Goal: Answer question/provide support: Share knowledge or assist other users

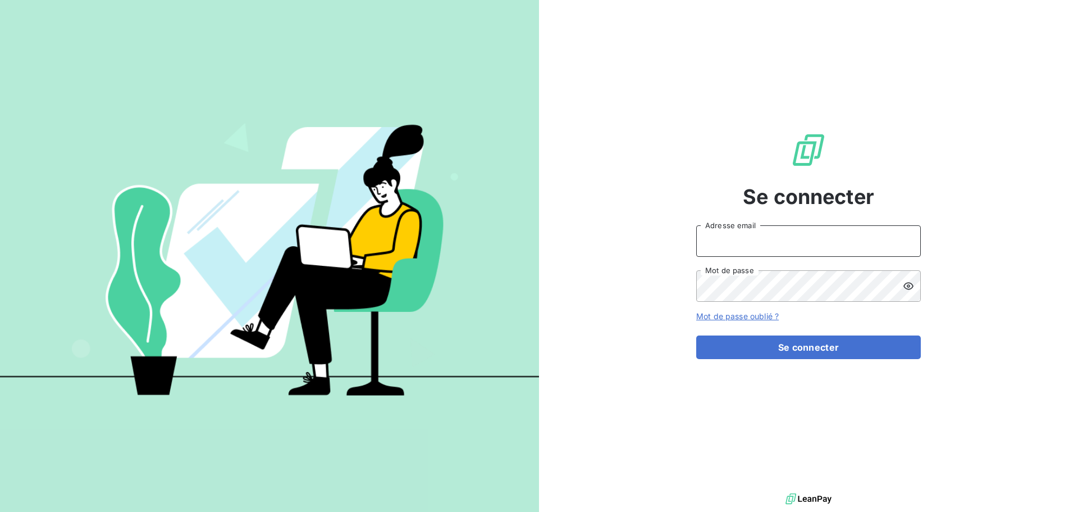
click at [745, 238] on input "Adresse email" at bounding box center [808, 240] width 225 height 31
paste input "[EMAIL_ADDRESS][DOMAIN_NAME]"
type input "[EMAIL_ADDRESS][DOMAIN_NAME]"
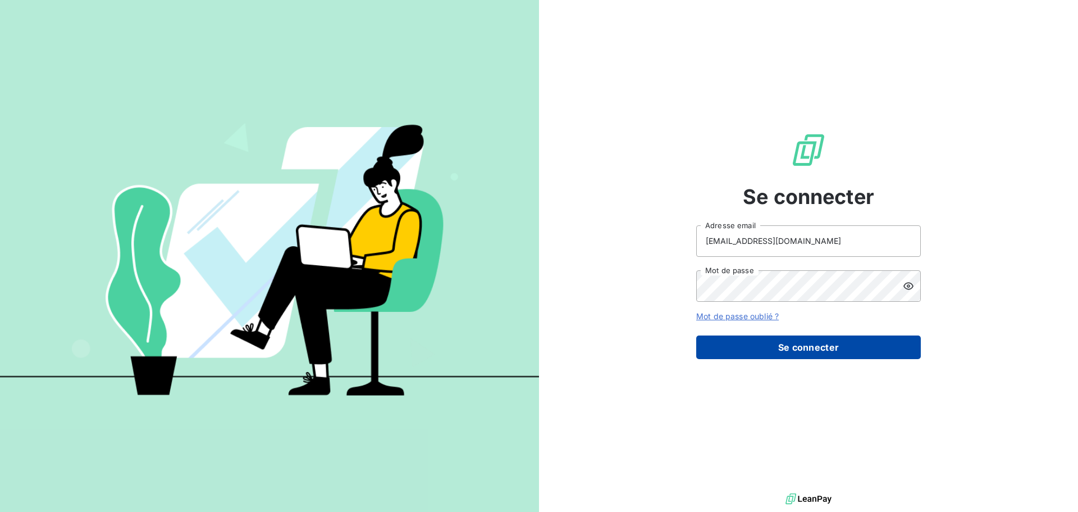
click at [811, 340] on button "Se connecter" at bounding box center [808, 347] width 225 height 24
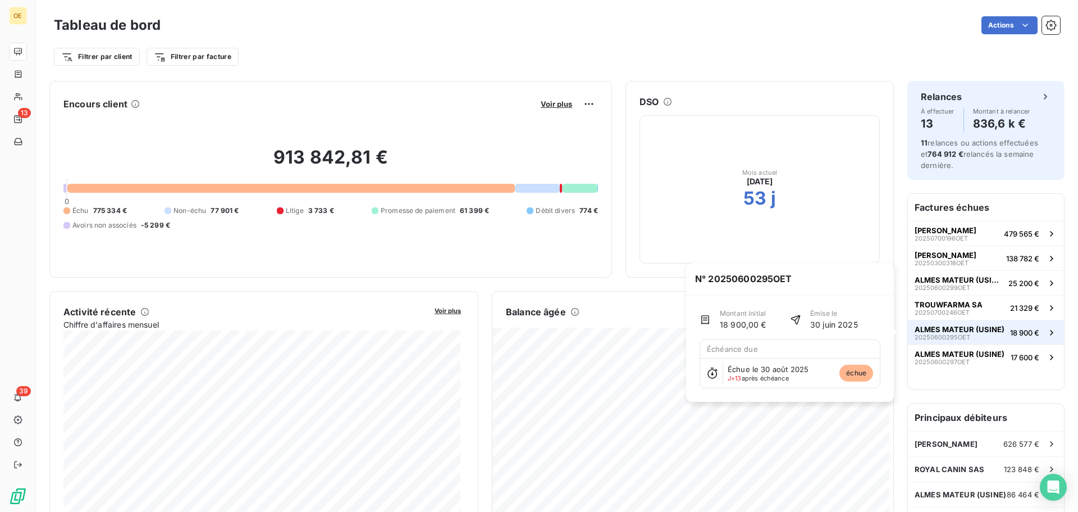
scroll to position [57, 0]
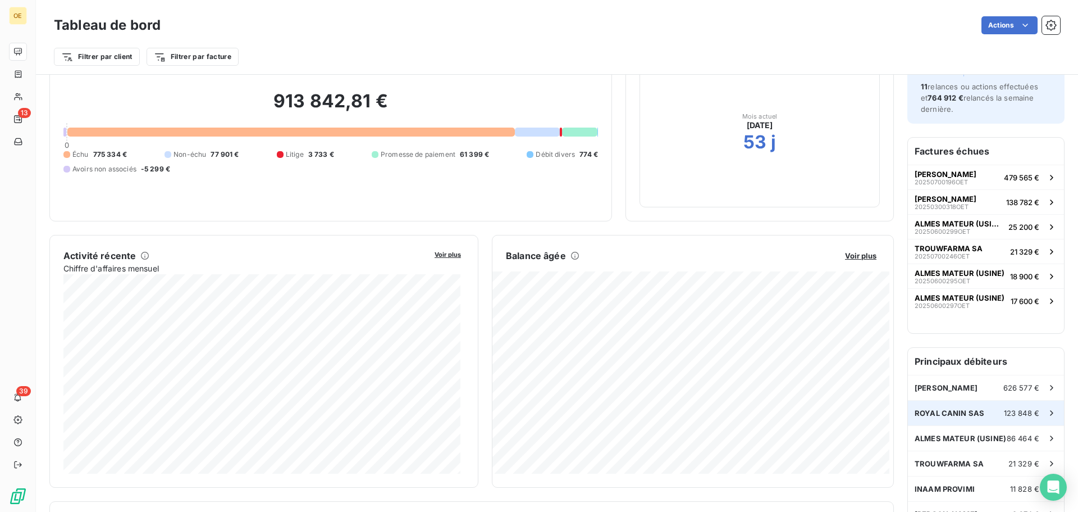
click at [979, 417] on div "ROYAL CANIN SAS 123 848 €" at bounding box center [986, 412] width 156 height 25
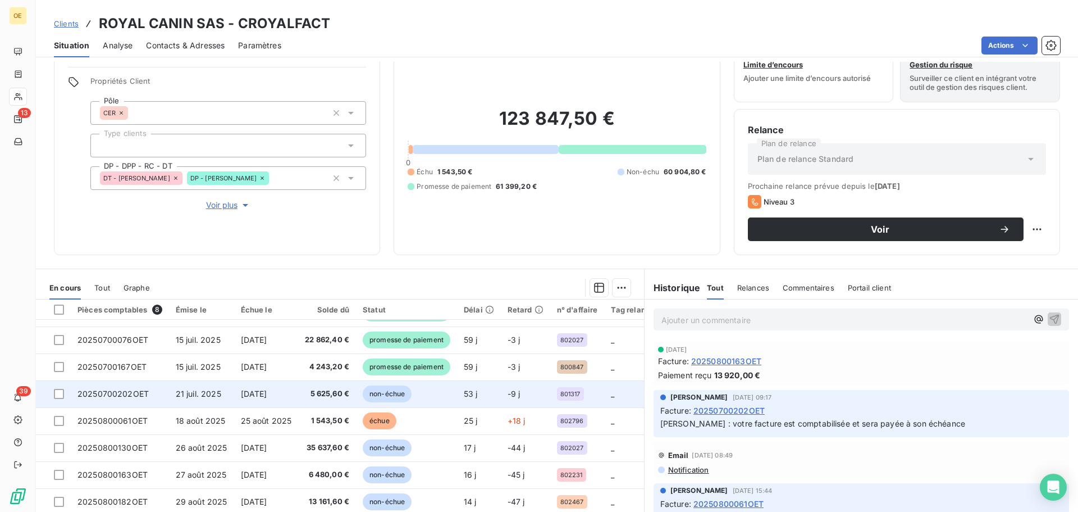
scroll to position [56, 0]
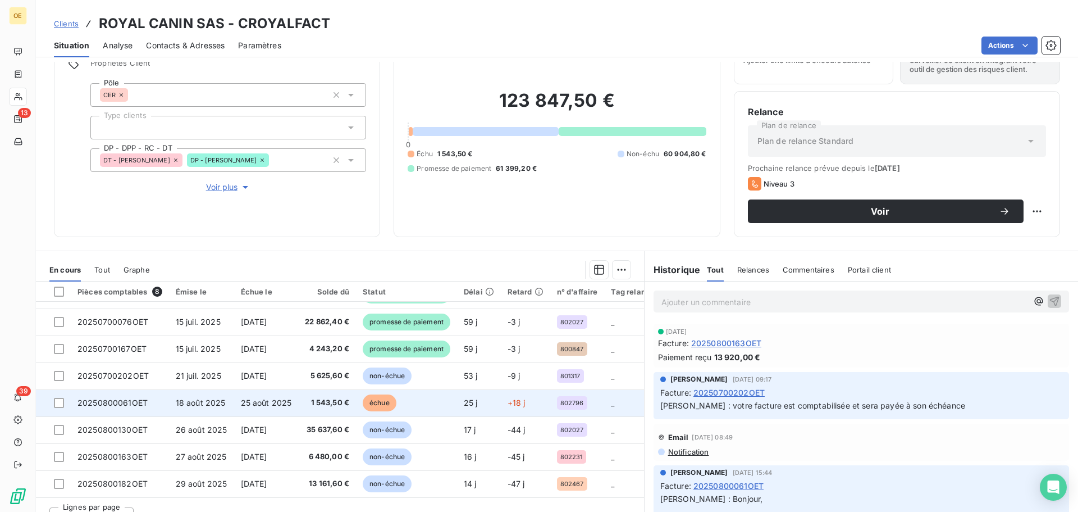
click at [404, 395] on td "échue" at bounding box center [406, 402] width 101 height 27
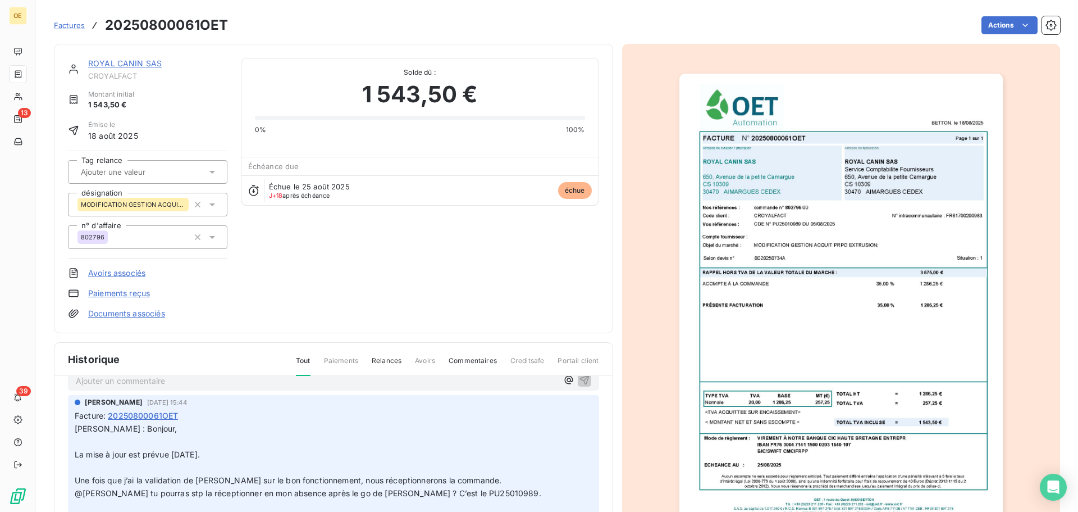
scroll to position [1, 0]
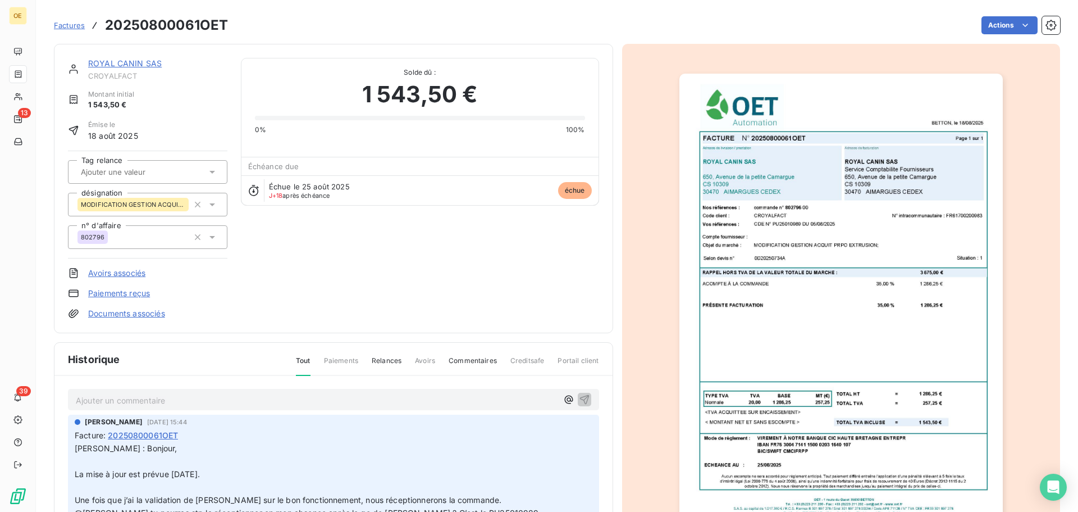
click at [450, 474] on p "[PERSON_NAME] : Bonjour, ﻿ La mise à jour est prévue [DATE]. ﻿ Une fois que j’a…" at bounding box center [334, 493] width 518 height 103
click at [353, 402] on p "Ajouter un commentaire ﻿" at bounding box center [317, 401] width 482 height 14
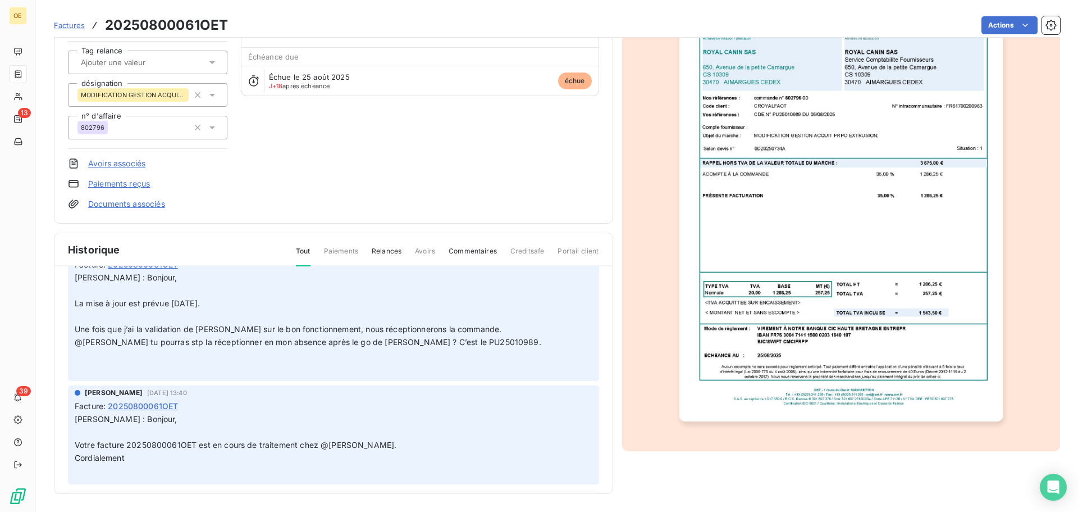
scroll to position [22, 0]
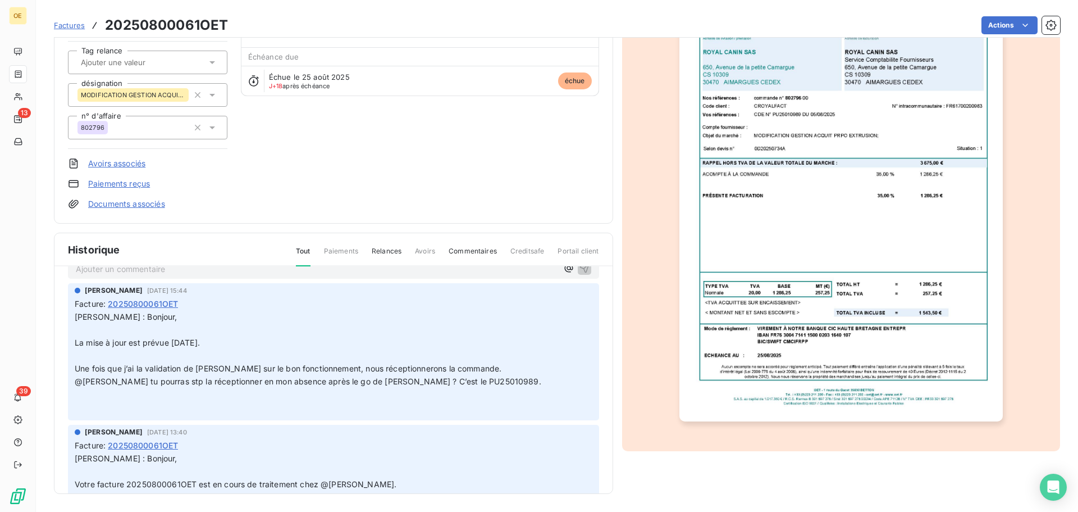
click at [480, 334] on p "[PERSON_NAME] : Bonjour, ﻿ La mise à jour est prévue [DATE]. ﻿ Une fois que j’a…" at bounding box center [334, 362] width 518 height 103
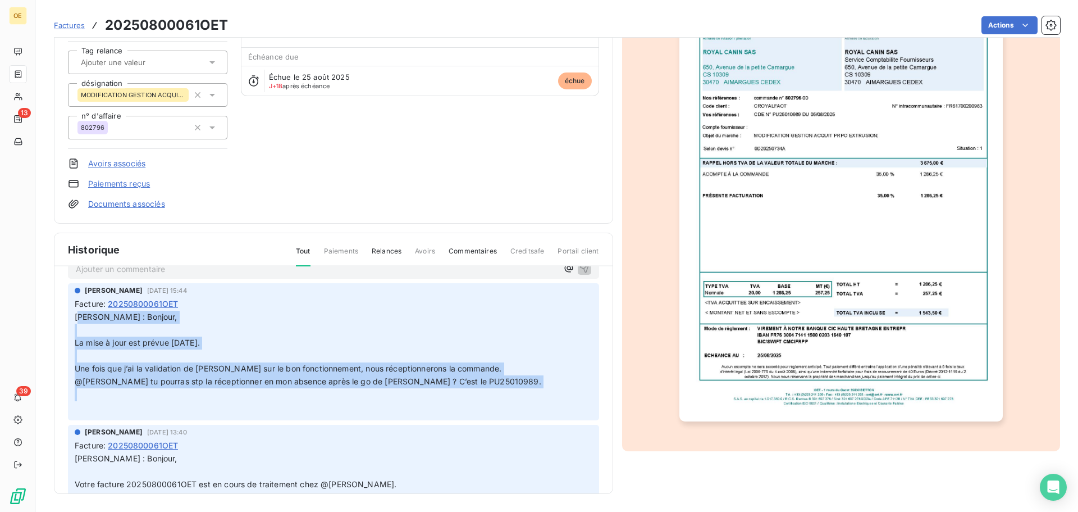
drag, startPoint x: 80, startPoint y: 318, endPoint x: 393, endPoint y: 383, distance: 319.5
click at [413, 401] on p "[PERSON_NAME] : Bonjour, ﻿ La mise à jour est prévue [DATE]. ﻿ Une fois que j’a…" at bounding box center [334, 362] width 518 height 103
click at [389, 381] on span "@[PERSON_NAME] tu pourras stp la réceptionner en mon absence après le go de [PE…" at bounding box center [308, 381] width 467 height 10
drag, startPoint x: 464, startPoint y: 384, endPoint x: 71, endPoint y: 305, distance: 400.9
click at [71, 305] on div "[PERSON_NAME] [DATE] 15:44 Facture : 20250800061OET [PERSON_NAME] : Bonjour, ﻿ …" at bounding box center [333, 351] width 531 height 137
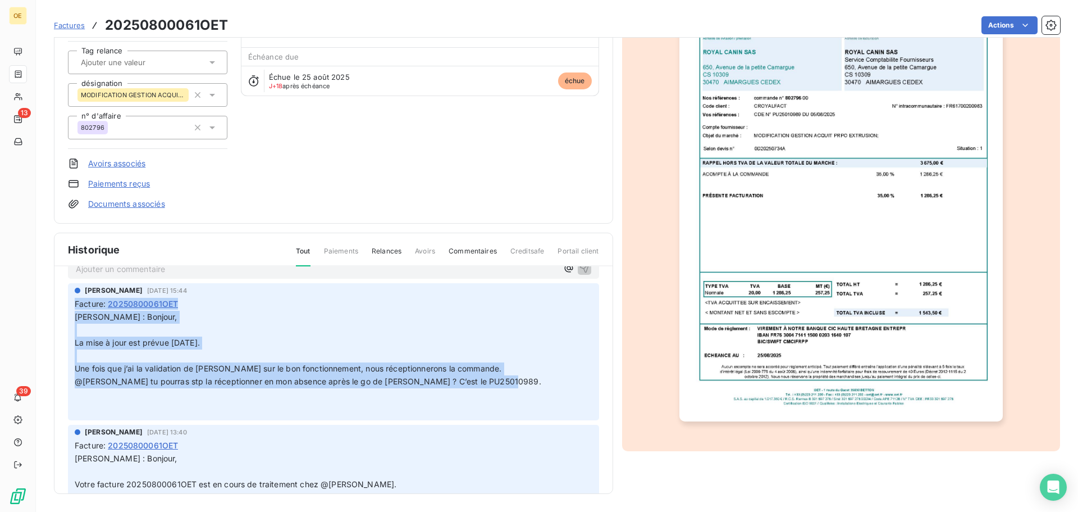
click at [106, 326] on p "[PERSON_NAME] : Bonjour, ﻿ La mise à jour est prévue [DATE]. ﻿ Une fois que j’a…" at bounding box center [334, 362] width 518 height 103
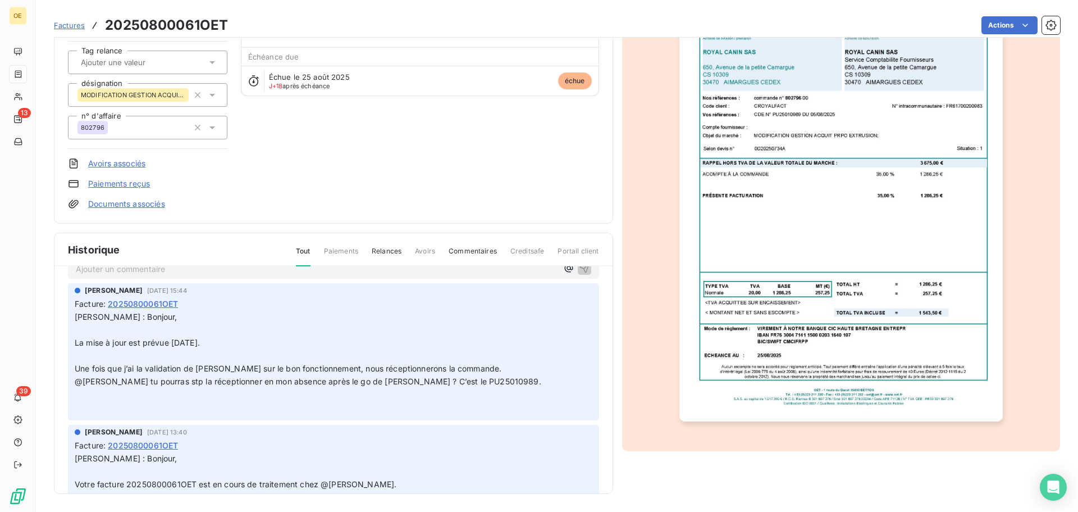
click at [652, 176] on div at bounding box center [841, 192] width 439 height 517
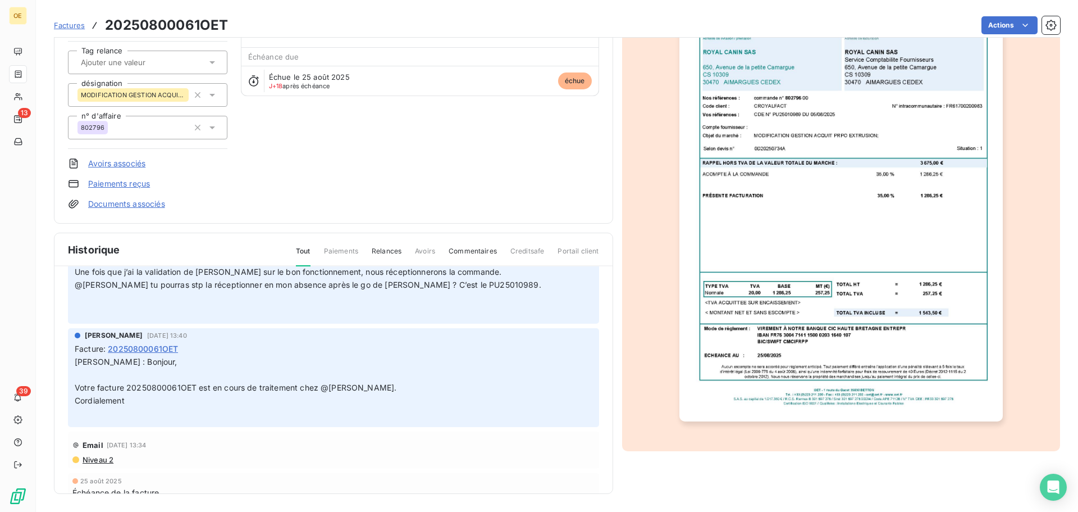
scroll to position [0, 0]
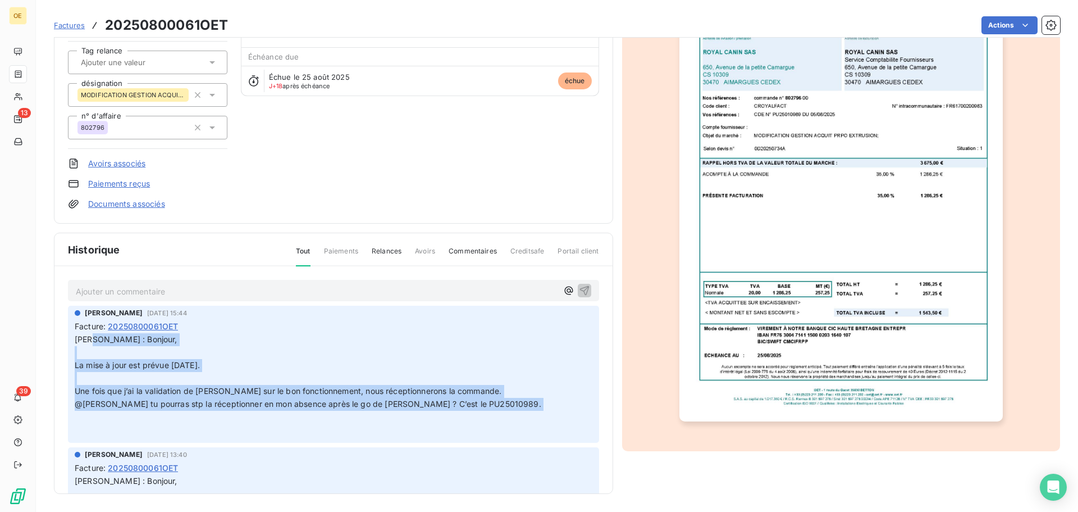
drag, startPoint x: 95, startPoint y: 340, endPoint x: 535, endPoint y: 420, distance: 446.4
click at [535, 420] on p "[PERSON_NAME] : Bonjour, ﻿ La mise à jour est prévue [DATE]. ﻿ Une fois que j’a…" at bounding box center [334, 384] width 518 height 103
click at [530, 401] on p "[PERSON_NAME] : Bonjour, ﻿ La mise à jour est prévue [DATE]. ﻿ Une fois que j’a…" at bounding box center [334, 384] width 518 height 103
